Goal: Book appointment/travel/reservation

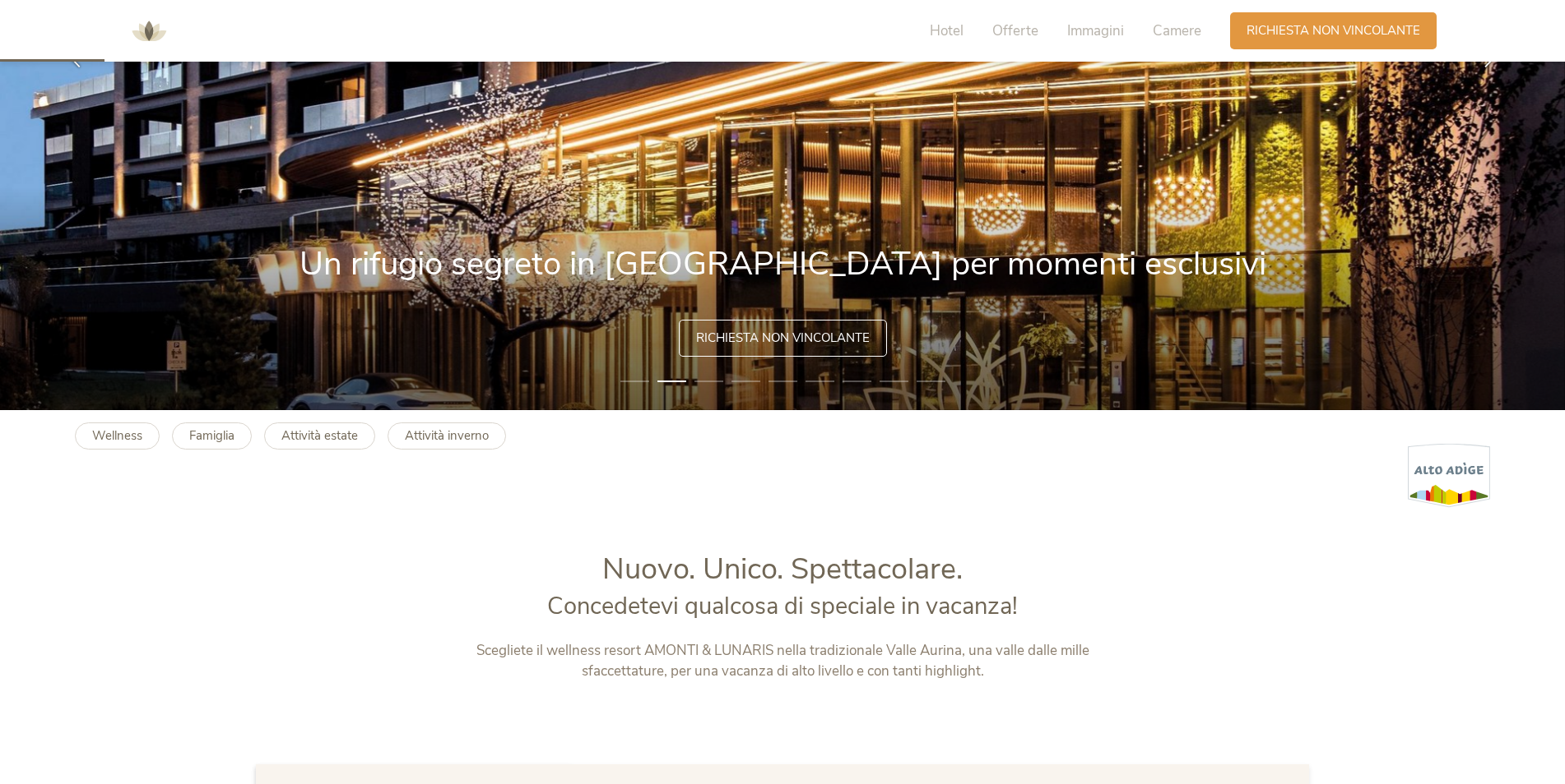
scroll to position [329, 0]
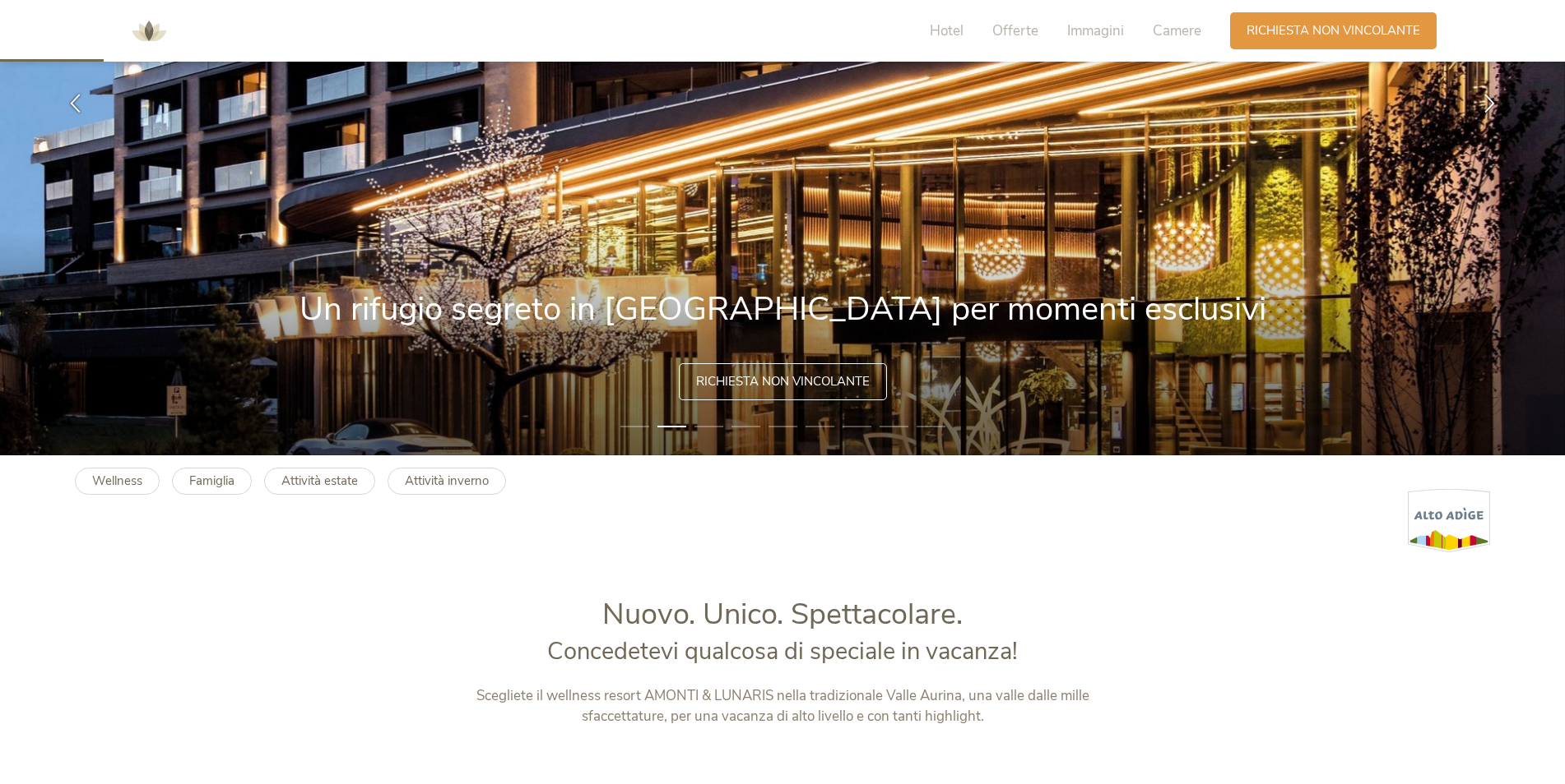
click at [821, 388] on span "Richiesta non vincolante" at bounding box center [782, 382] width 174 height 17
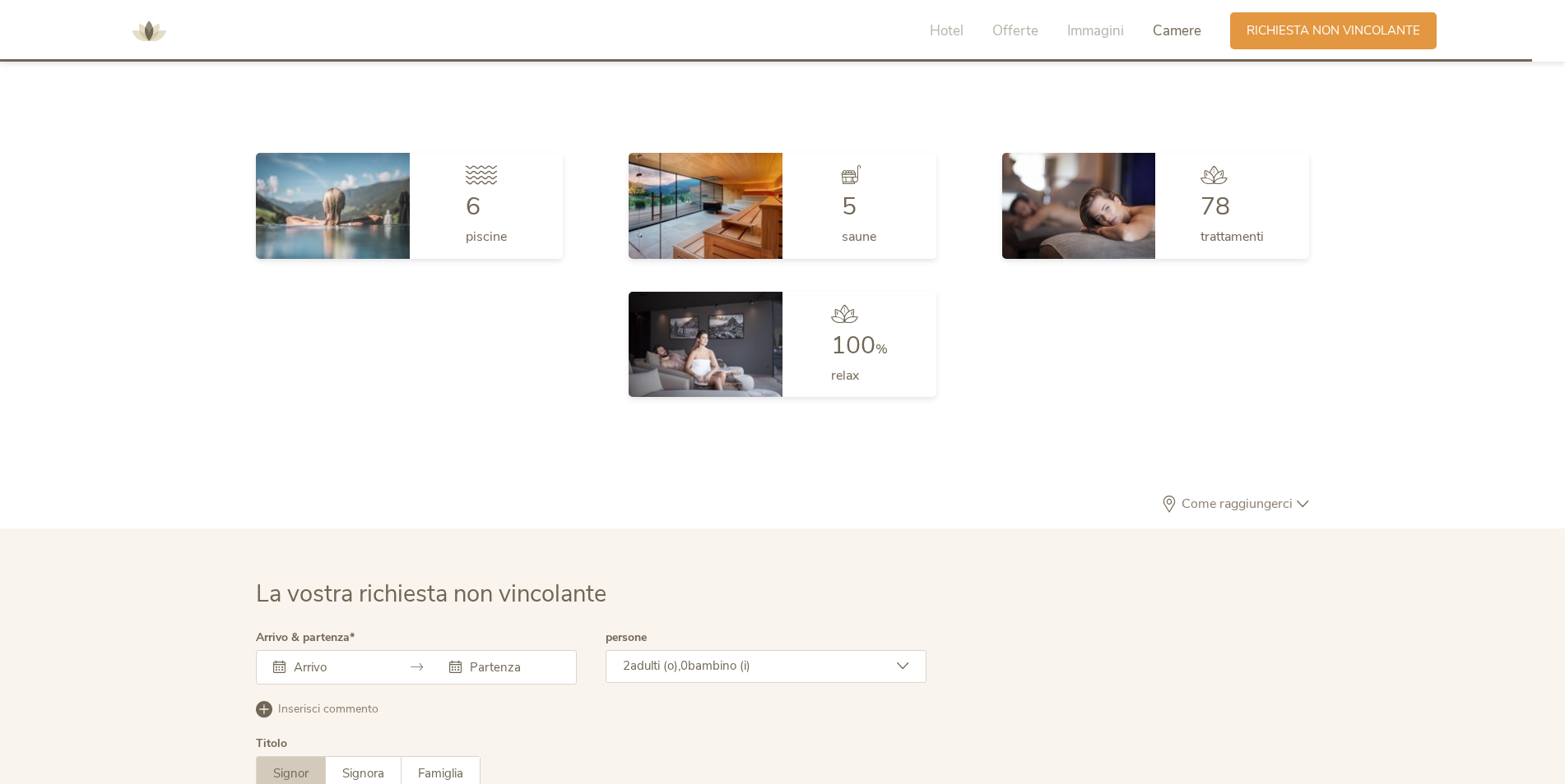
scroll to position [4954, 0]
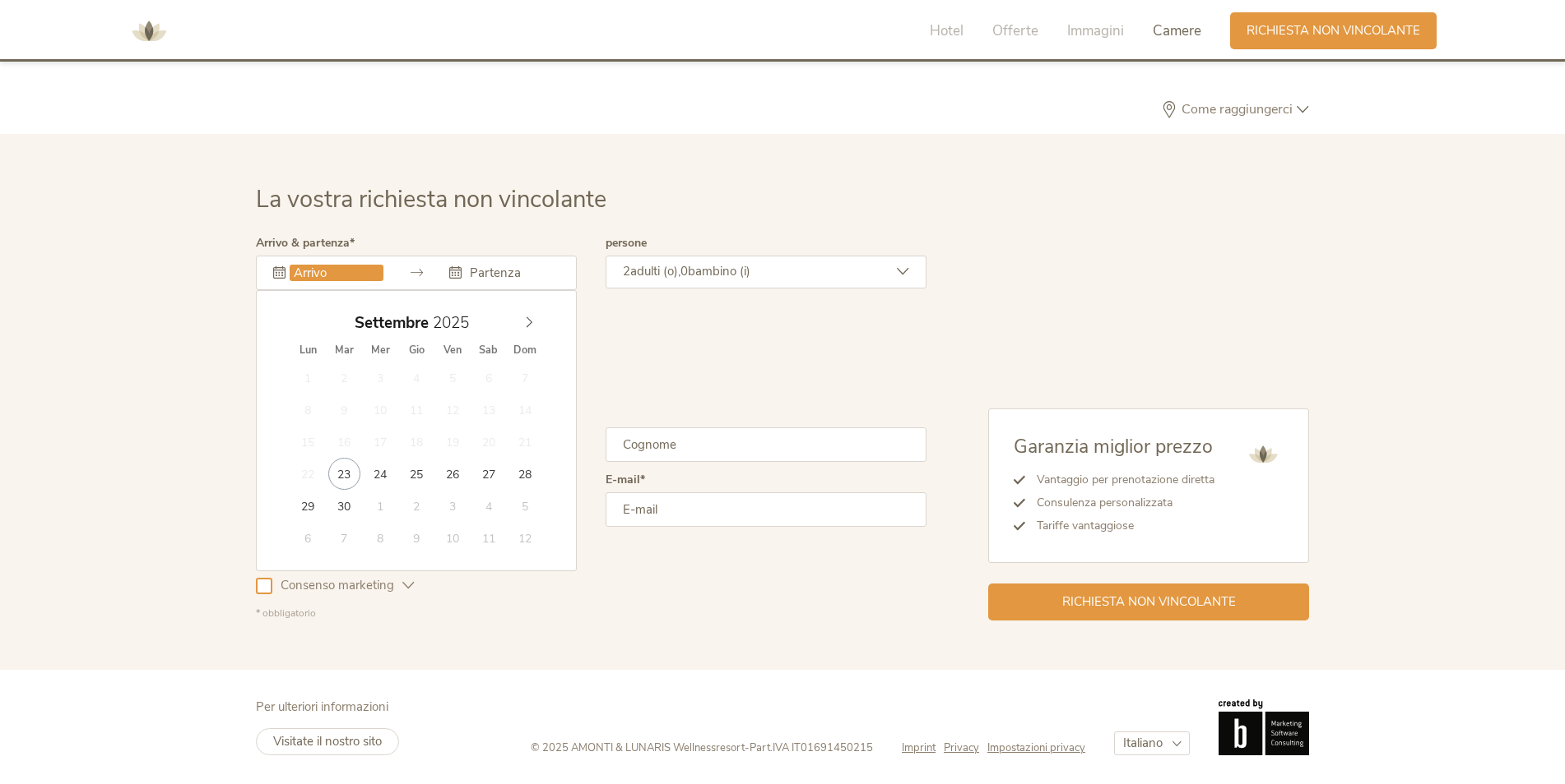
click at [366, 278] on input "text" at bounding box center [336, 273] width 94 height 16
click at [525, 315] on span at bounding box center [529, 319] width 28 height 23
click at [525, 316] on span at bounding box center [529, 319] width 28 height 23
click at [525, 319] on span at bounding box center [529, 319] width 28 height 23
click at [525, 319] on icon at bounding box center [529, 322] width 11 height 11
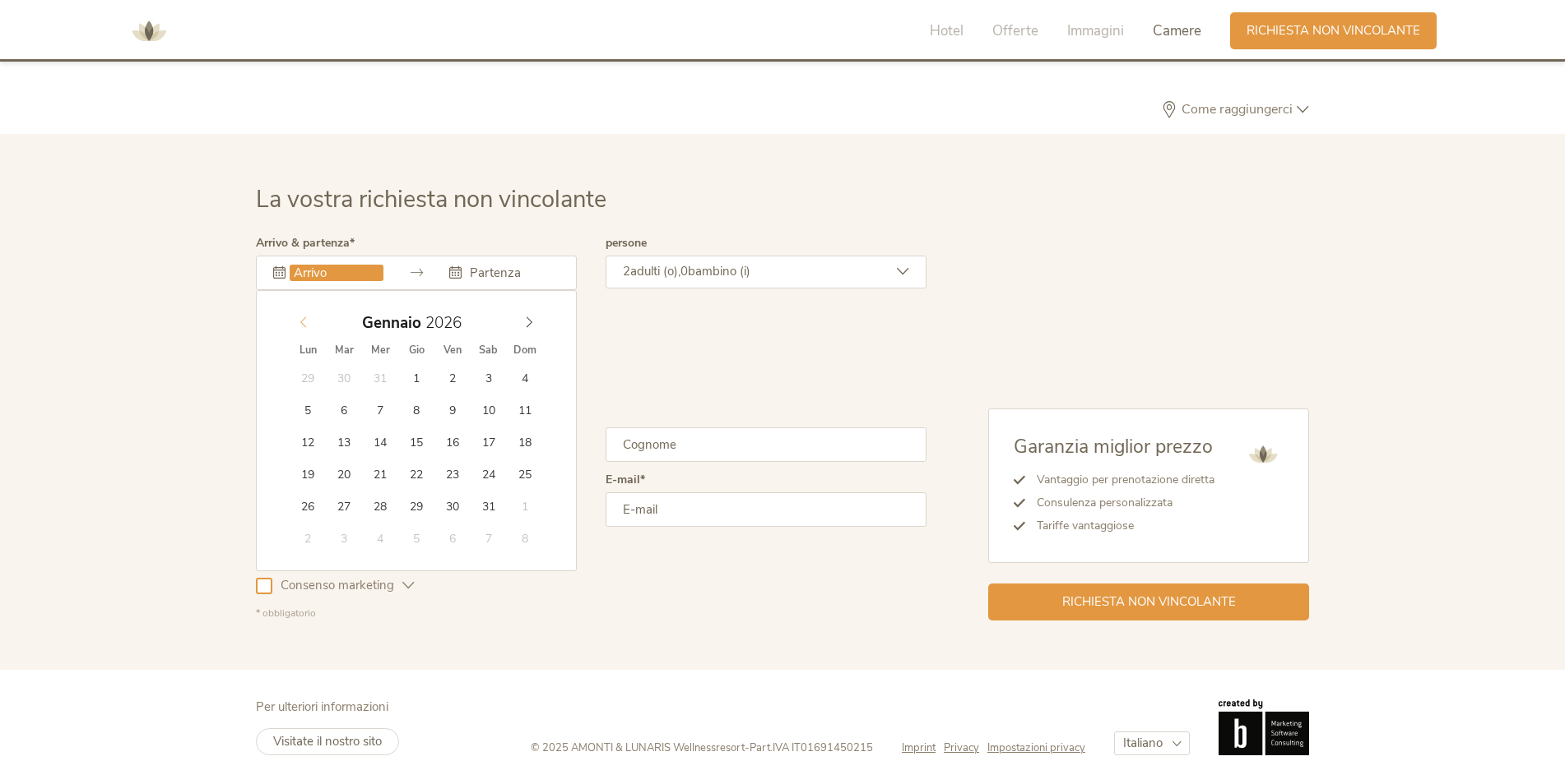
type input "2025"
click at [310, 326] on span at bounding box center [303, 319] width 28 height 23
type input "26.12.2025"
click at [523, 276] on input "text" at bounding box center [512, 273] width 94 height 16
type input "30.12.2025"
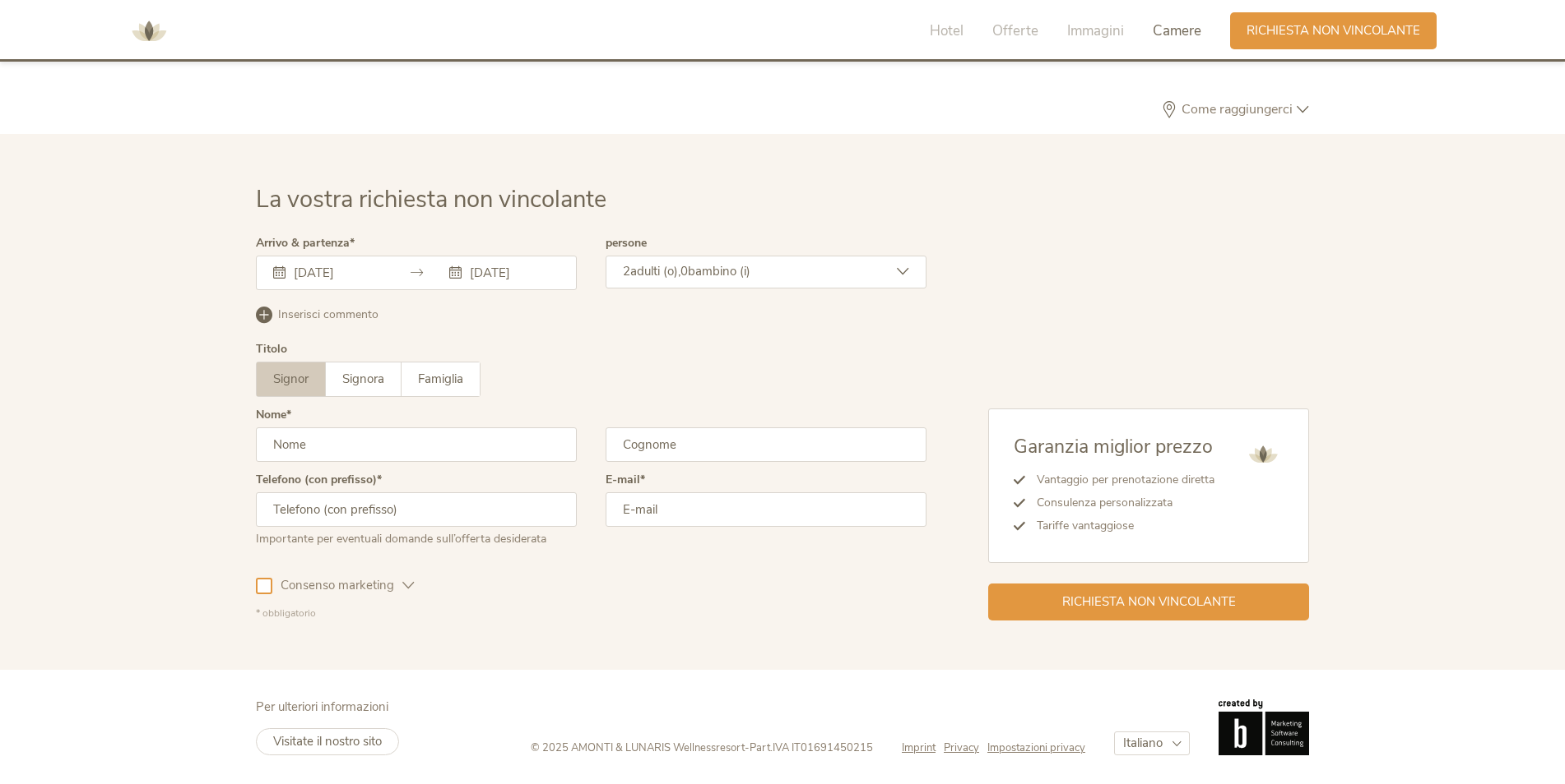
click at [403, 451] on input "text" at bounding box center [416, 444] width 321 height 34
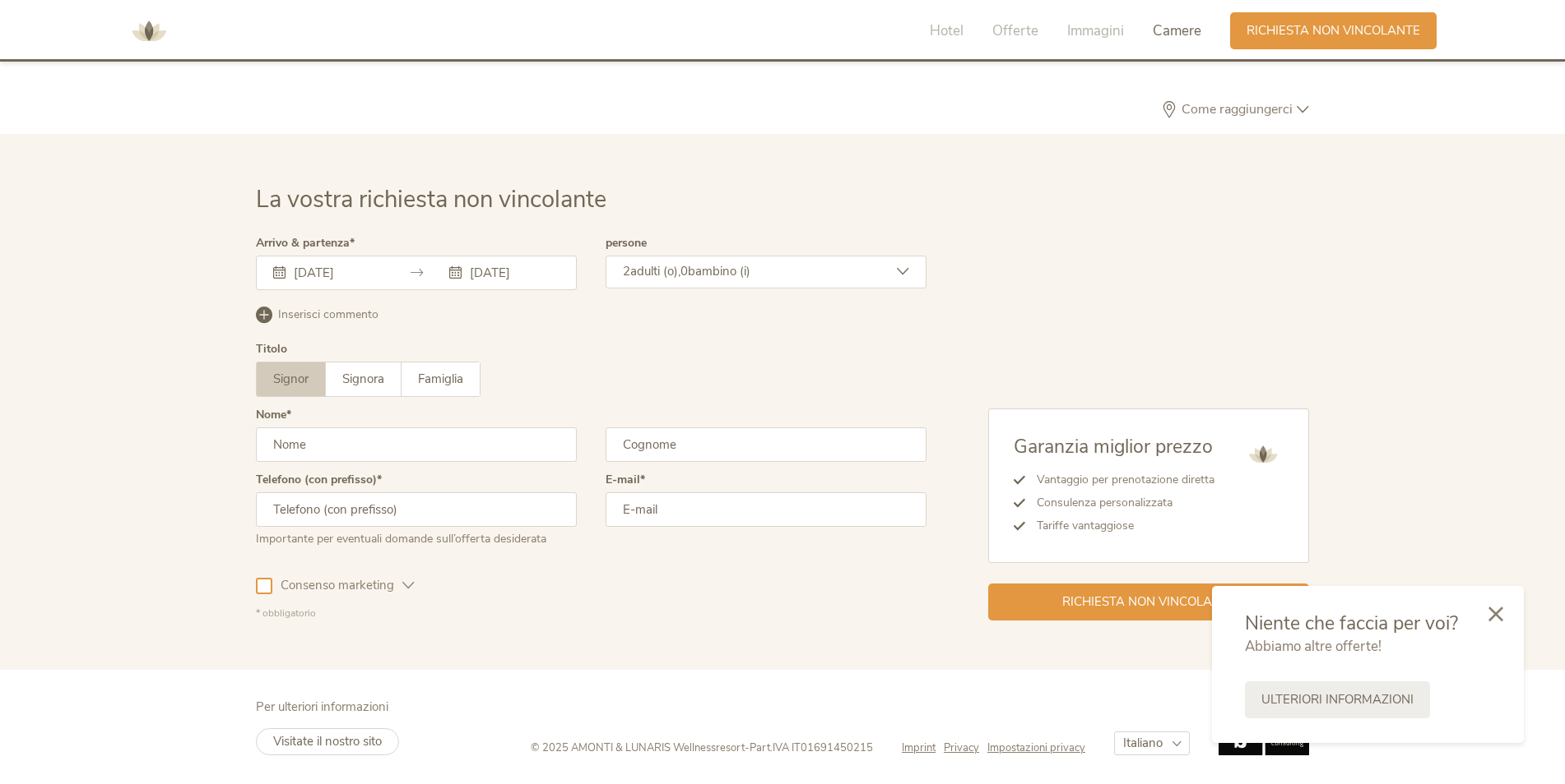
type input "luigi"
type input "MINELLI"
type input "+39034555111"
type input "minelliluigi@minelligroup.it"
click at [439, 524] on input "+39034555111" at bounding box center [416, 509] width 321 height 34
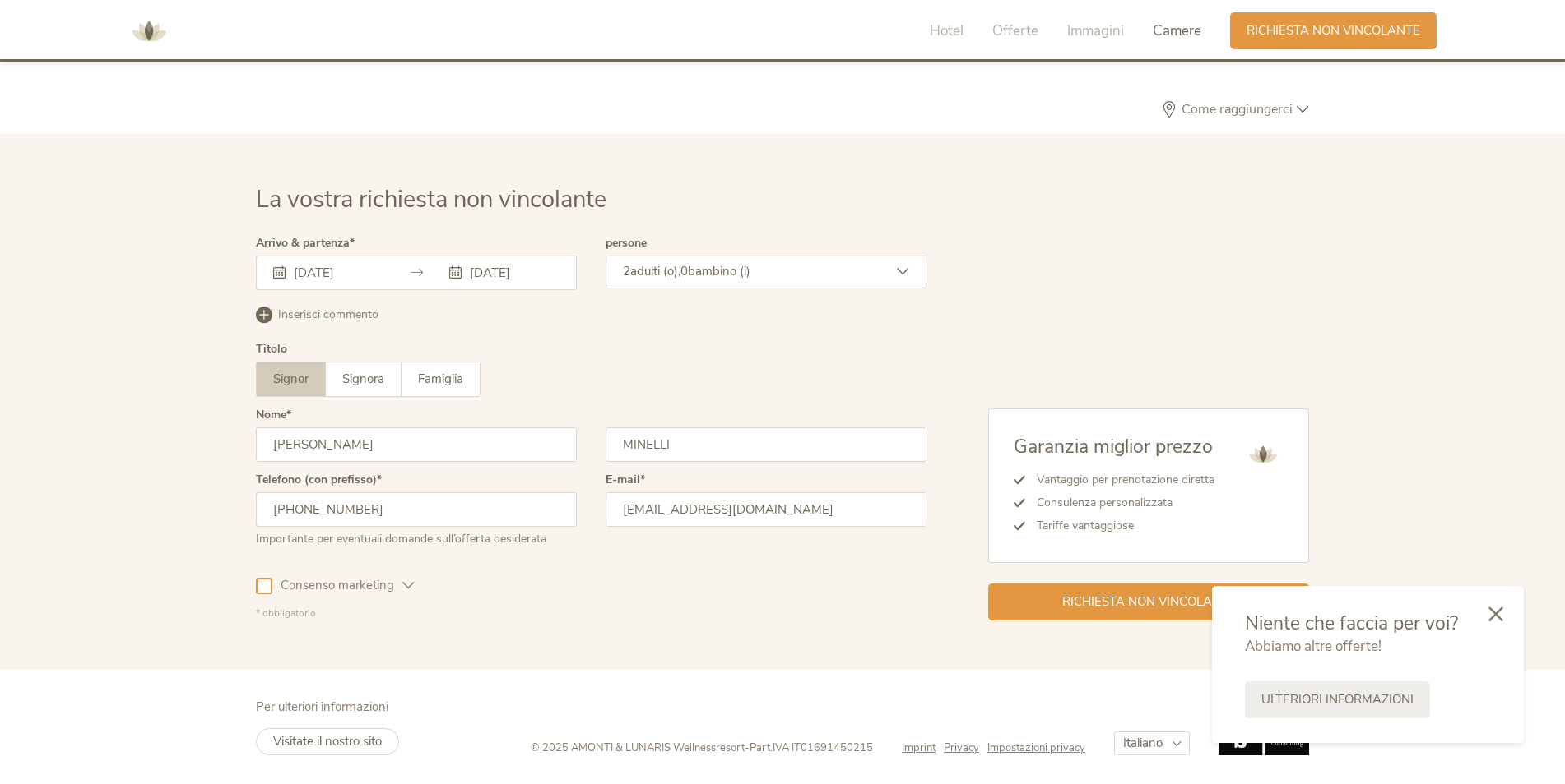
click at [148, 473] on div "La vostra richiesta non vincolante Arrivo & partenza 26.12.2025 30.12.2025 Dice…" at bounding box center [782, 402] width 1565 height 536
click at [335, 440] on input "luigi" at bounding box center [416, 444] width 321 height 34
click at [710, 606] on div "Consenso marketing Consenso profilazione" at bounding box center [591, 583] width 671 height 48
click at [403, 447] on input "luigi" at bounding box center [416, 444] width 321 height 34
drag, startPoint x: 396, startPoint y: 514, endPoint x: 240, endPoint y: 517, distance: 156.0
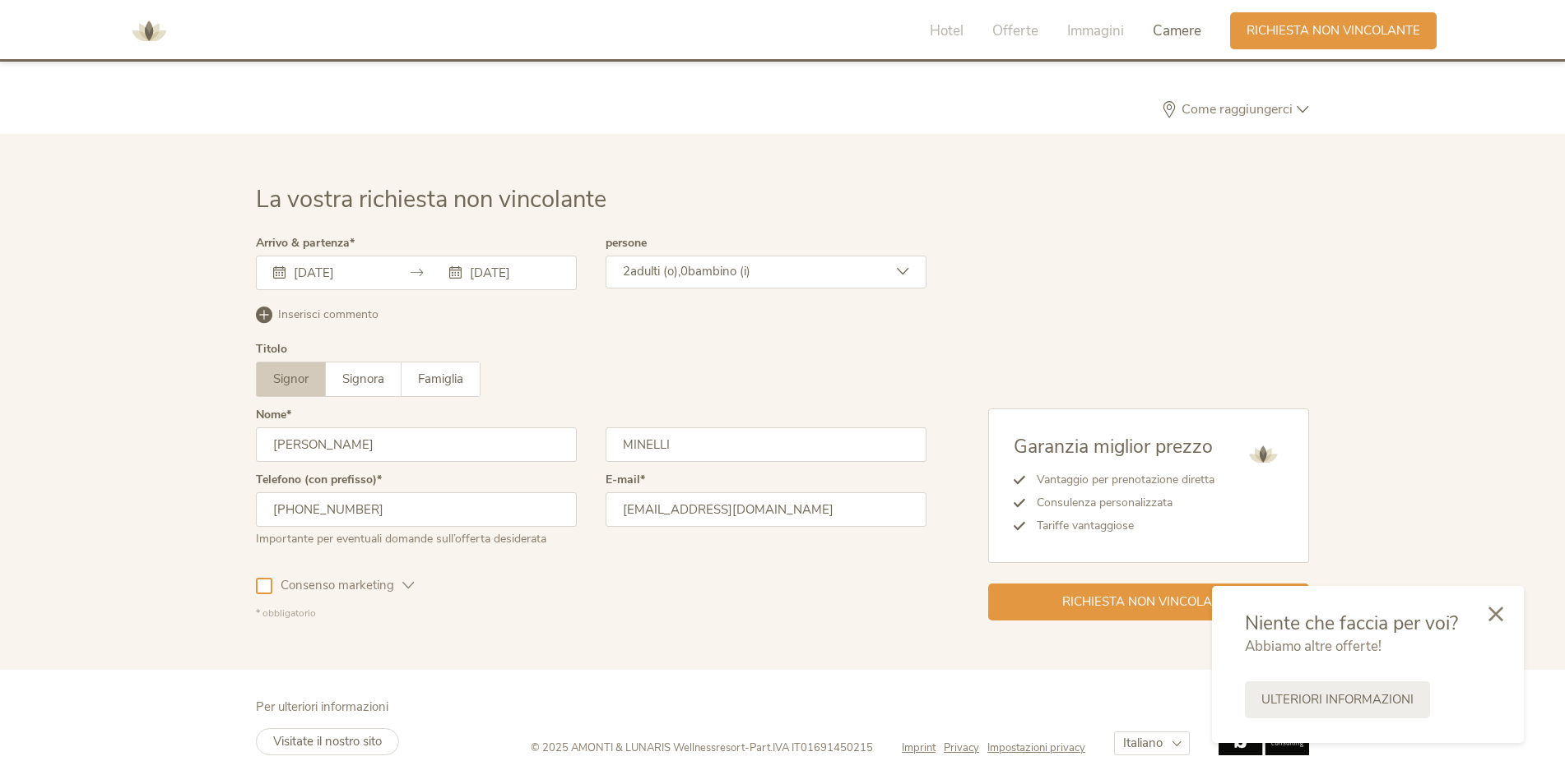
click at [241, 517] on div "La vostra richiesta non vincolante Arrivo & partenza 26.12.2025 30.12.2025 Dice…" at bounding box center [782, 402] width 1086 height 438
type input "3493604079"
click at [239, 516] on div "La vostra richiesta non vincolante Arrivo & partenza 26.12.2025 30.12.2025 Dice…" at bounding box center [782, 402] width 1565 height 536
click at [336, 591] on span "Consenso marketing" at bounding box center [337, 586] width 130 height 17
click at [750, 269] on span "bambino (i)" at bounding box center [720, 271] width 63 height 16
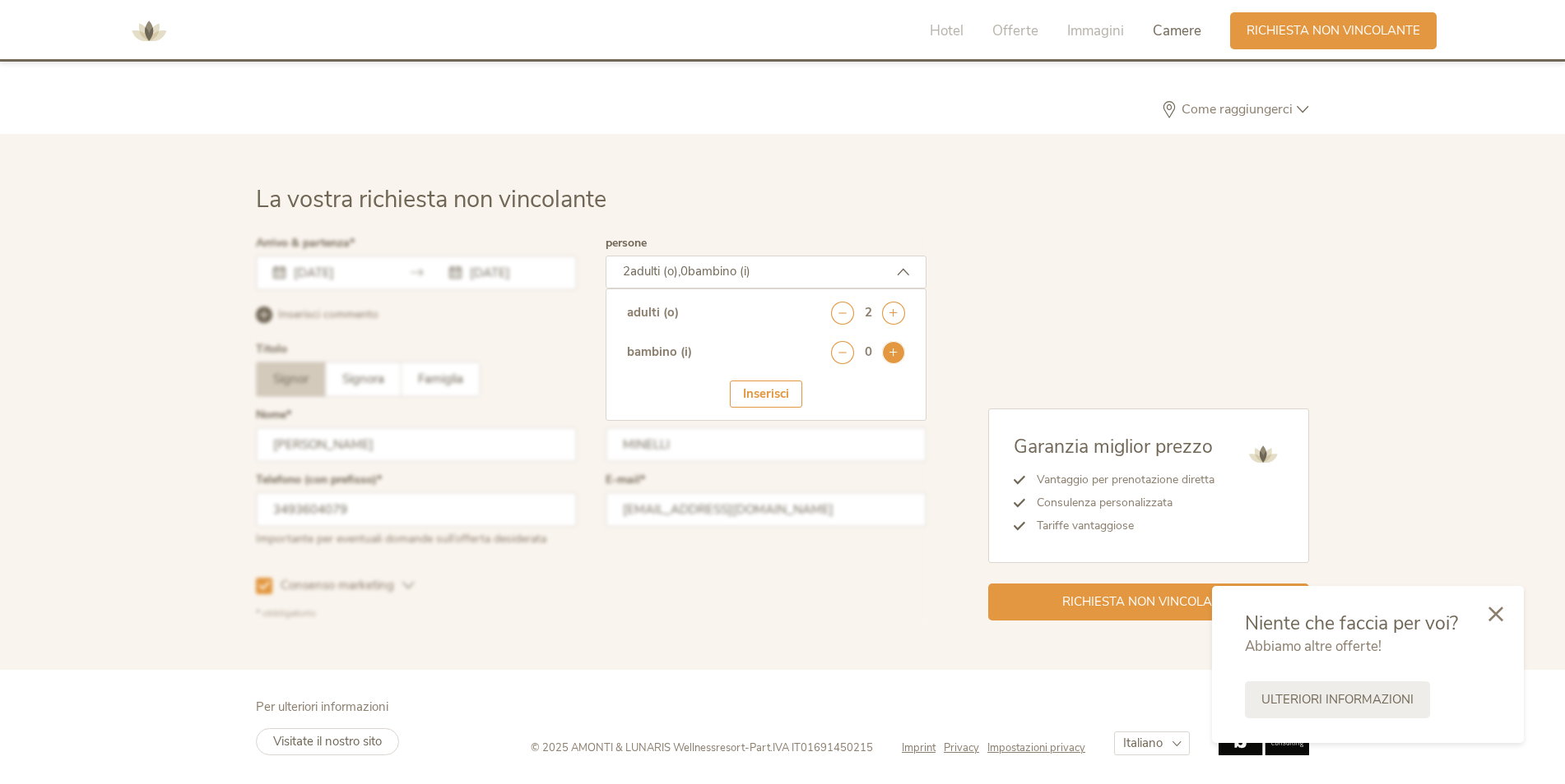
click at [896, 354] on icon at bounding box center [893, 353] width 23 height 23
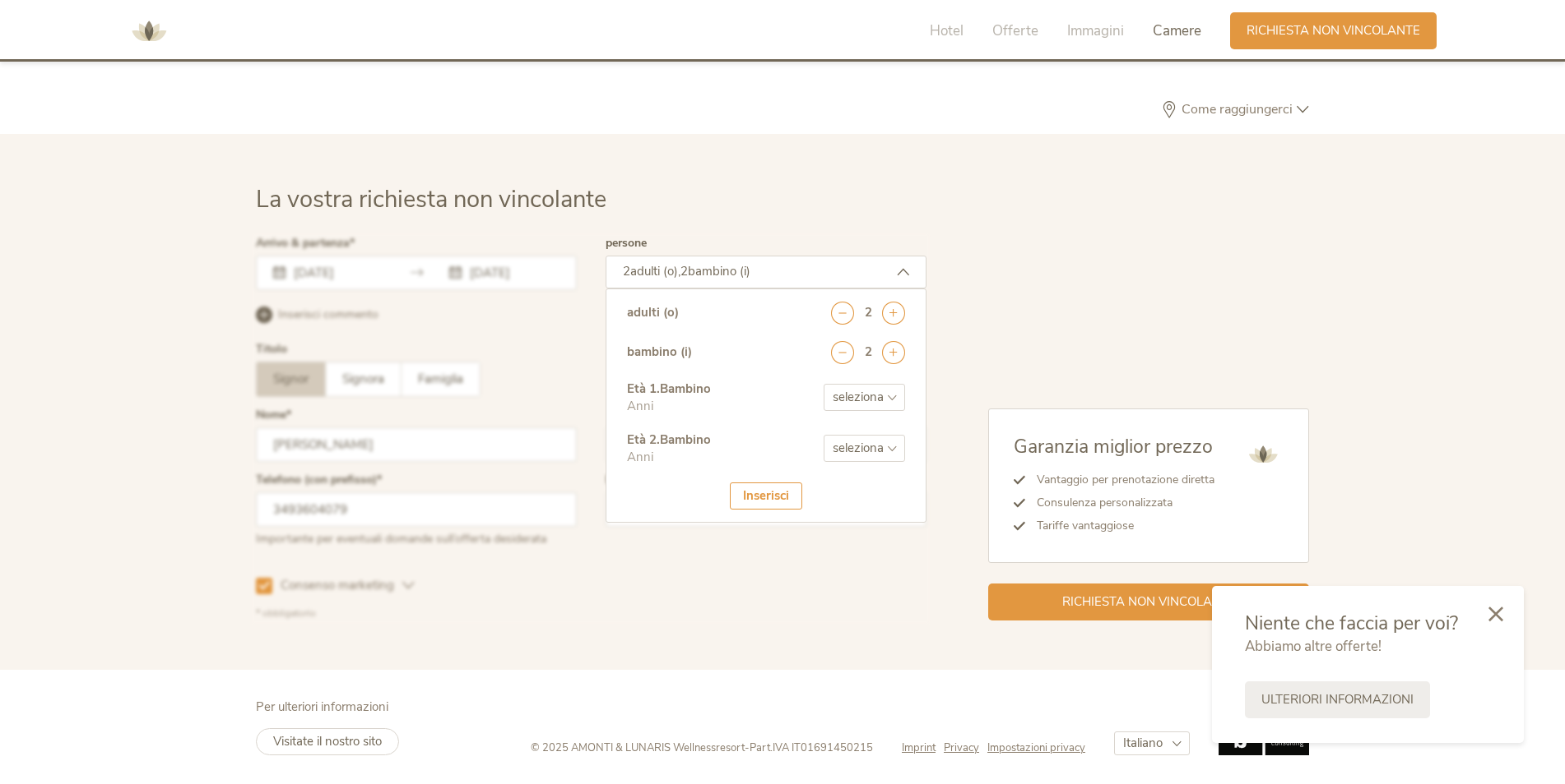
click at [865, 405] on select "seleziona 0 1 2 3 4 5 6 7 8 9 10 11 12 13 14 15 16 17" at bounding box center [864, 398] width 81 height 27
select select "11"
click at [824, 384] on select "seleziona 0 1 2 3 4 5 6 7 8 9 10 11 12 13 14 15 16 17" at bounding box center [864, 398] width 81 height 27
click at [868, 446] on select "seleziona 0 1 2 3 4 5 6 7 8 9 10 11 12 13 14 15 16 17" at bounding box center [864, 448] width 81 height 27
select select "9"
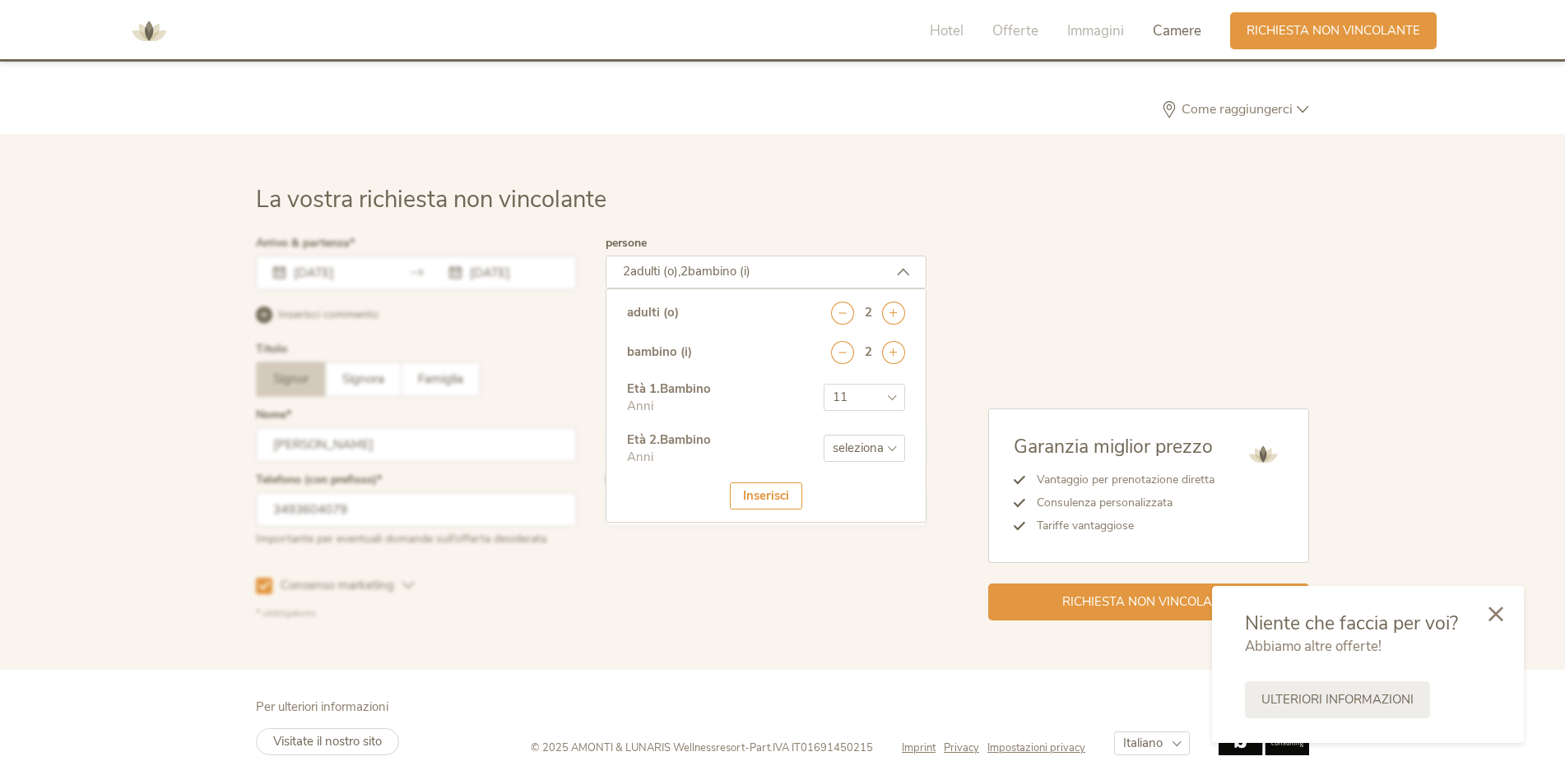
click at [824, 435] on select "seleziona 0 1 2 3 4 5 6 7 8 9 10 11 12 13 14 15 16 17" at bounding box center [864, 448] width 81 height 27
click at [1075, 258] on div "Garanzia miglior prezzo Vantaggio per prenotazione diretta Consulenza personali…" at bounding box center [1117, 429] width 383 height 383
drag, startPoint x: 784, startPoint y: 505, endPoint x: 797, endPoint y: 516, distance: 17.0
click at [785, 505] on div "Inserisci" at bounding box center [766, 496] width 73 height 27
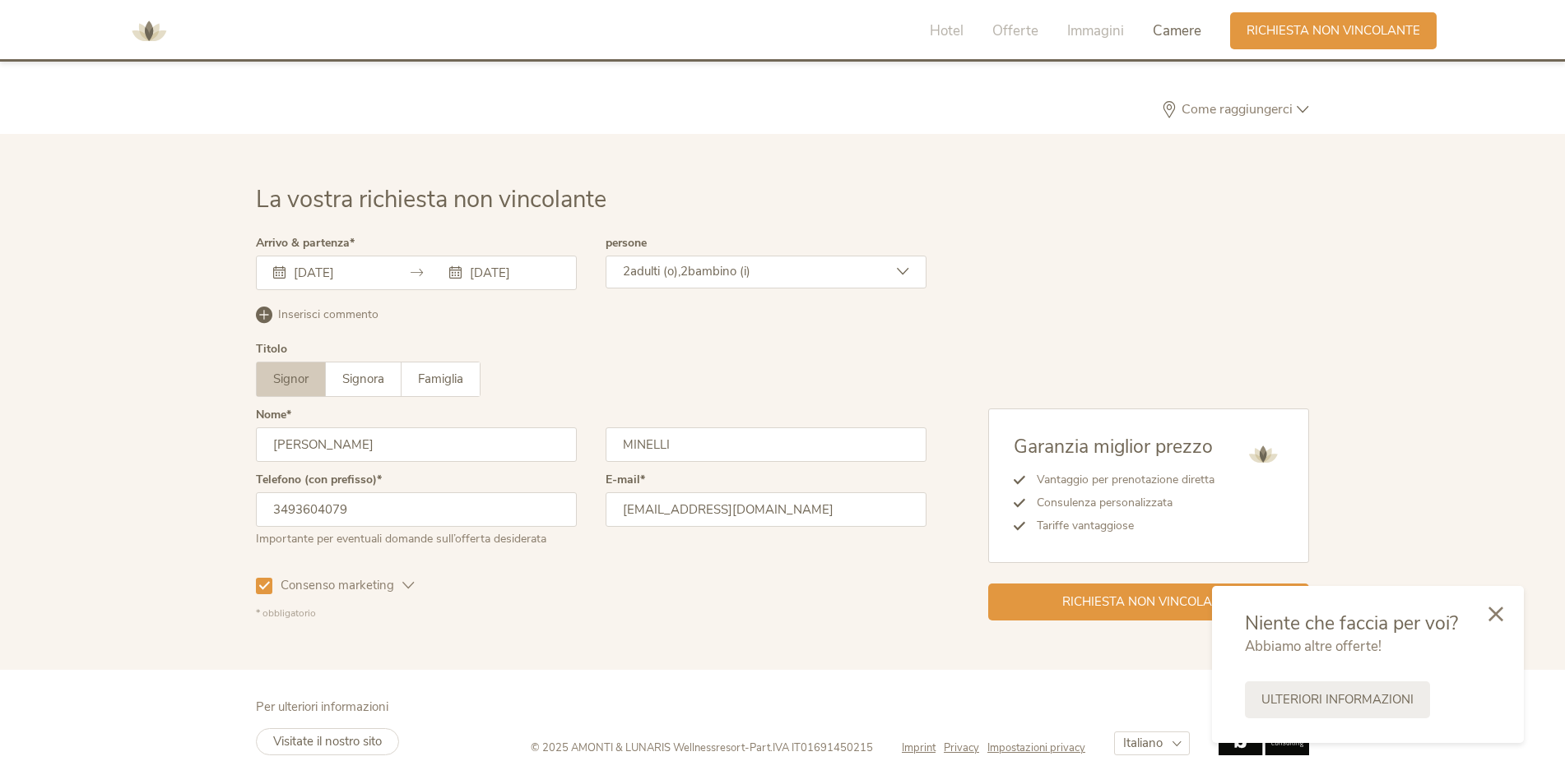
click at [1503, 609] on div at bounding box center [1495, 615] width 56 height 58
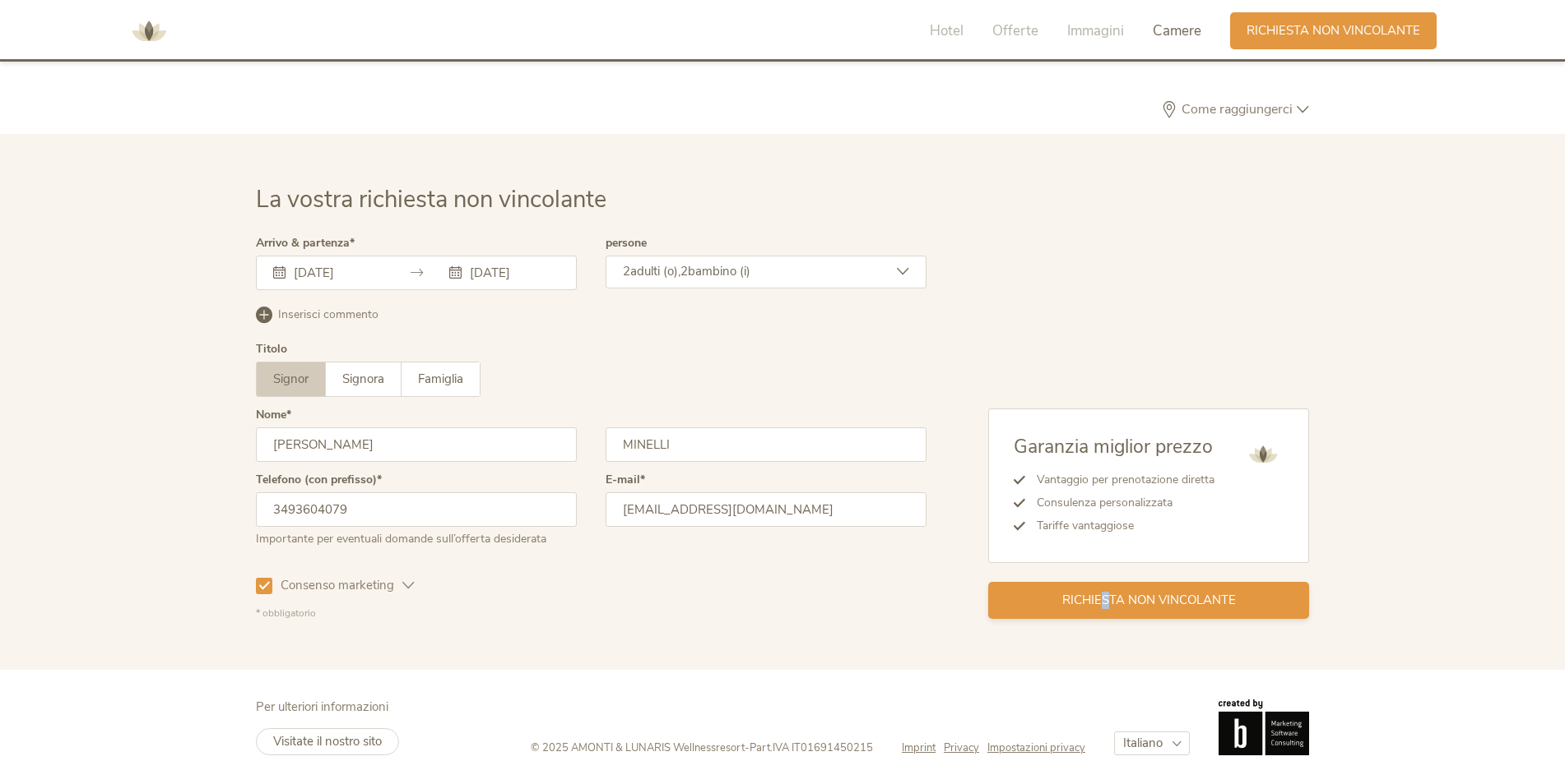
click at [1107, 609] on span "Richiesta non vincolante" at bounding box center [1149, 601] width 174 height 17
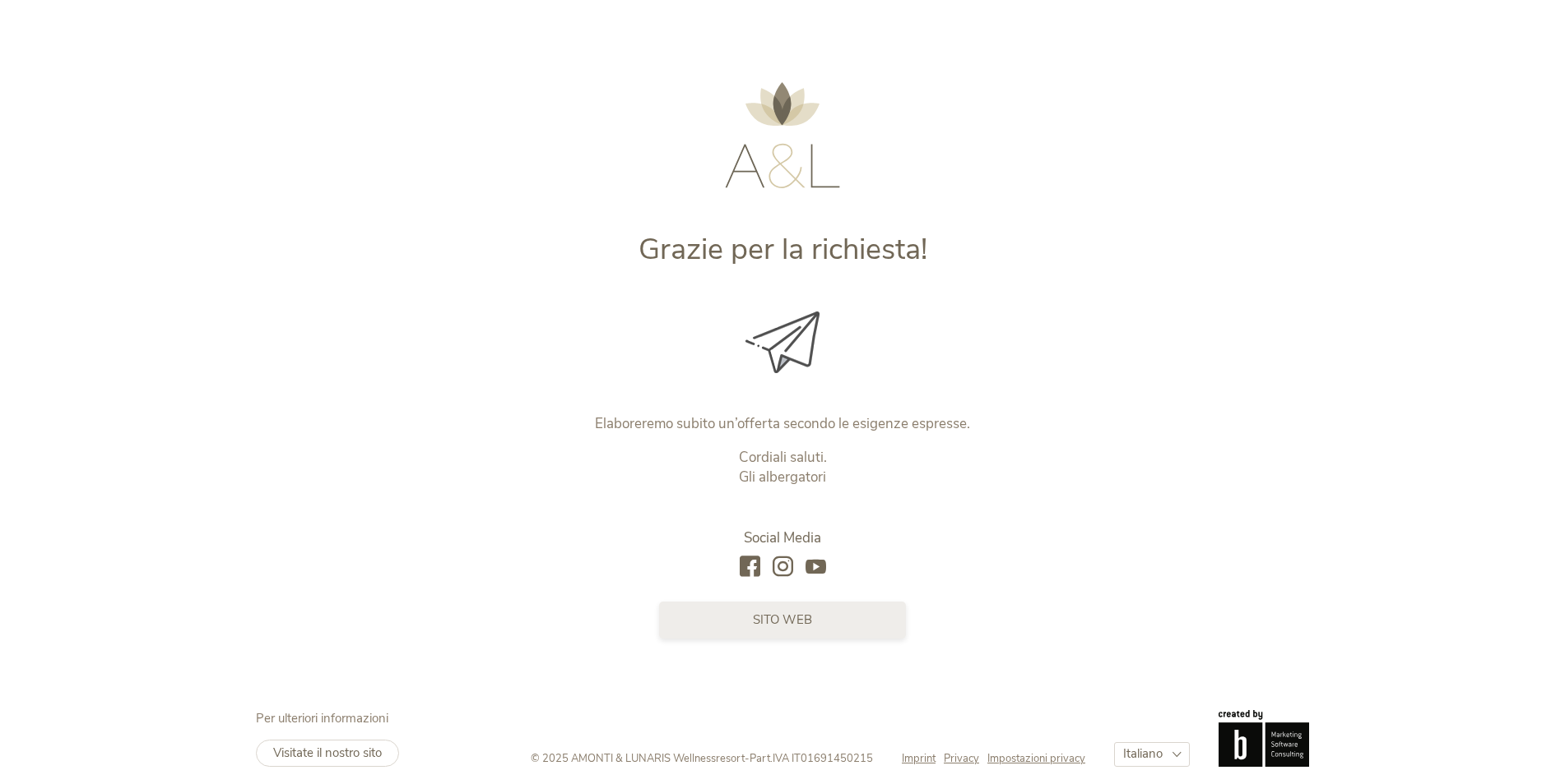
click at [782, 619] on span "sito web" at bounding box center [782, 620] width 59 height 17
